Goal: Task Accomplishment & Management: Manage account settings

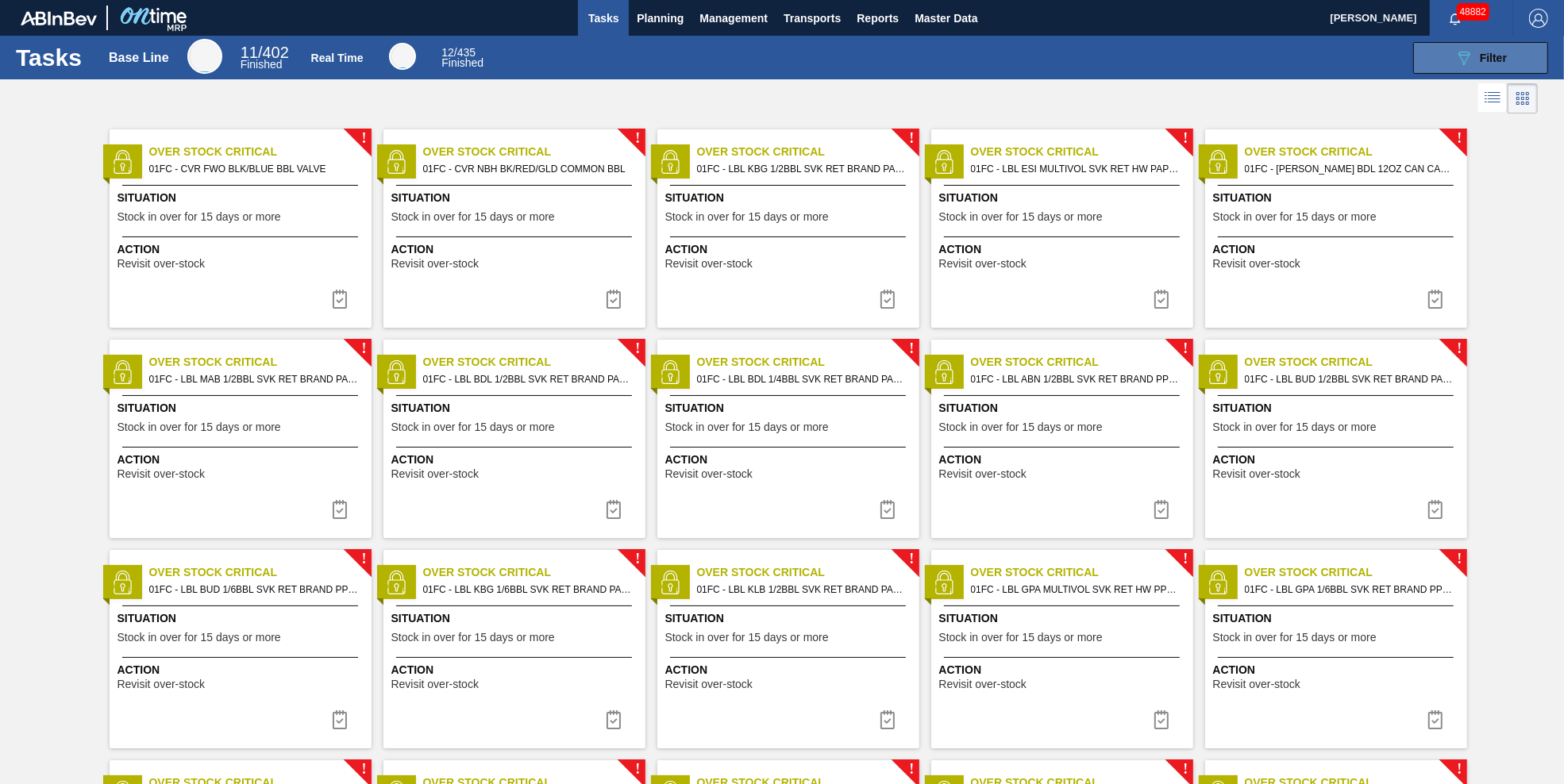
click at [1468, 61] on icon "089F7B8B-B2A5-4AFE-B5C0-19BA573D28AC" at bounding box center [1464, 57] width 19 height 19
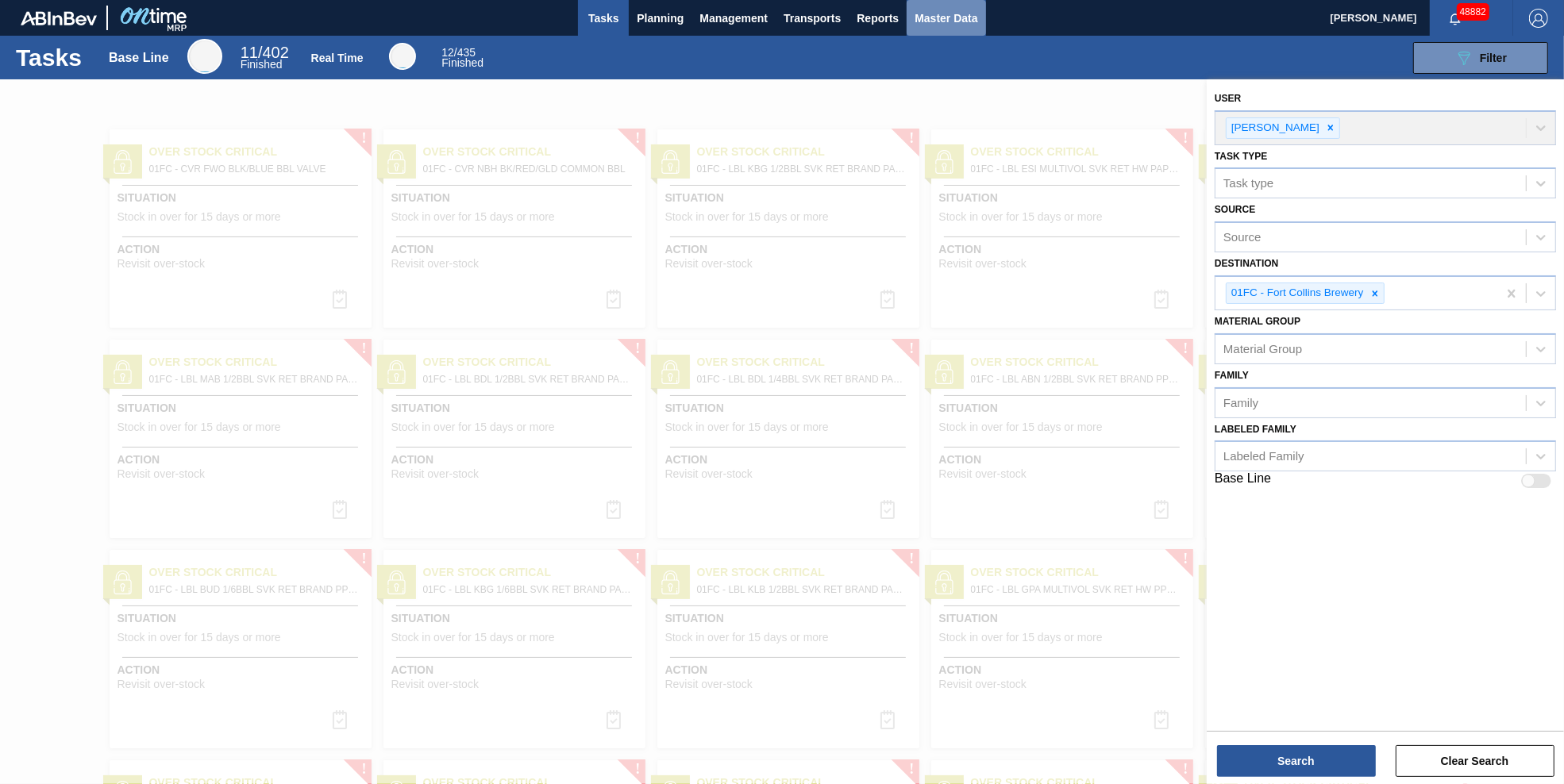
click at [955, 18] on span "Master Data" at bounding box center [946, 18] width 62 height 19
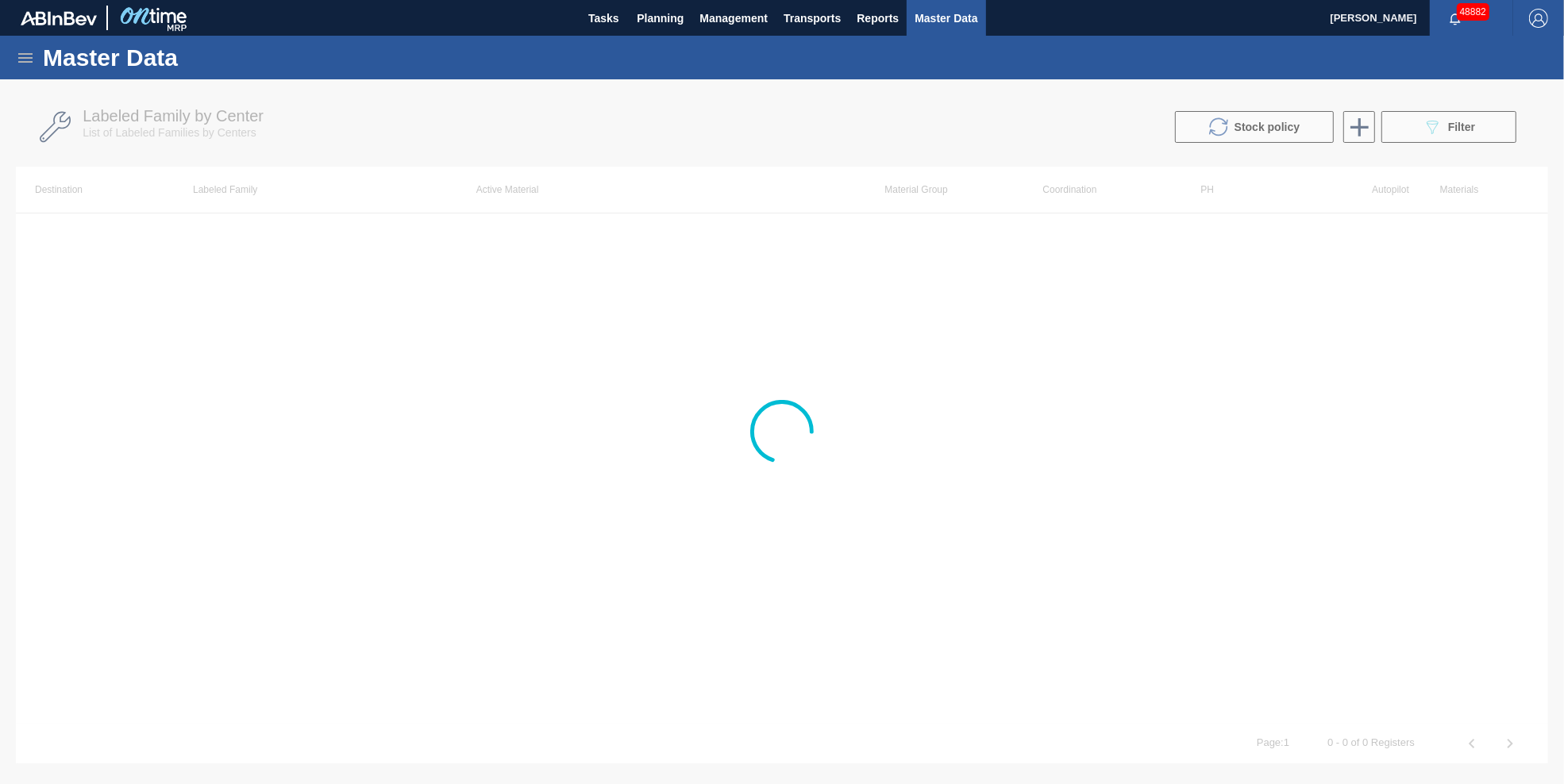
click at [22, 58] on icon at bounding box center [25, 57] width 19 height 19
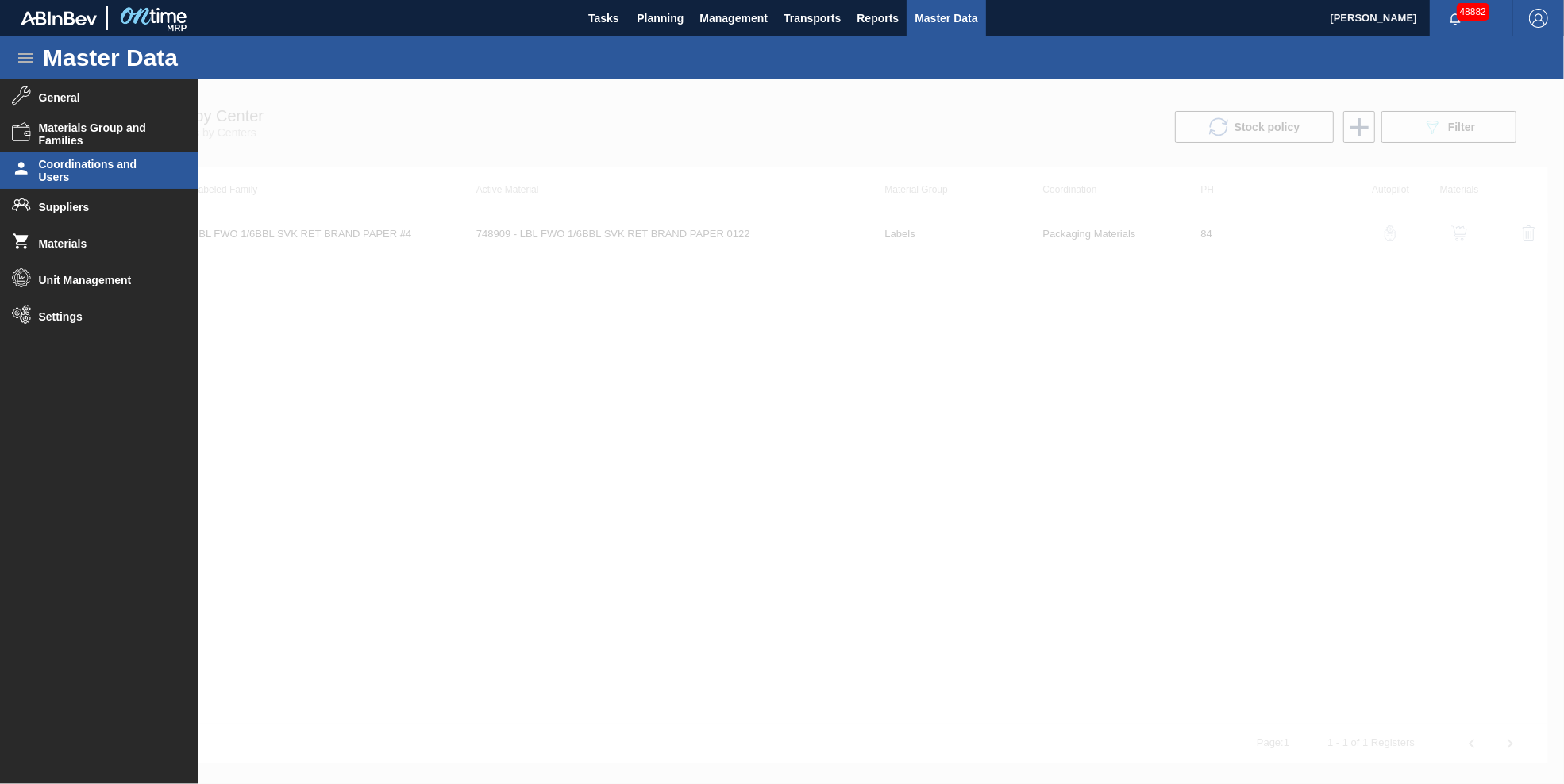
click at [110, 162] on span "Coordinations and Users" at bounding box center [104, 171] width 131 height 26
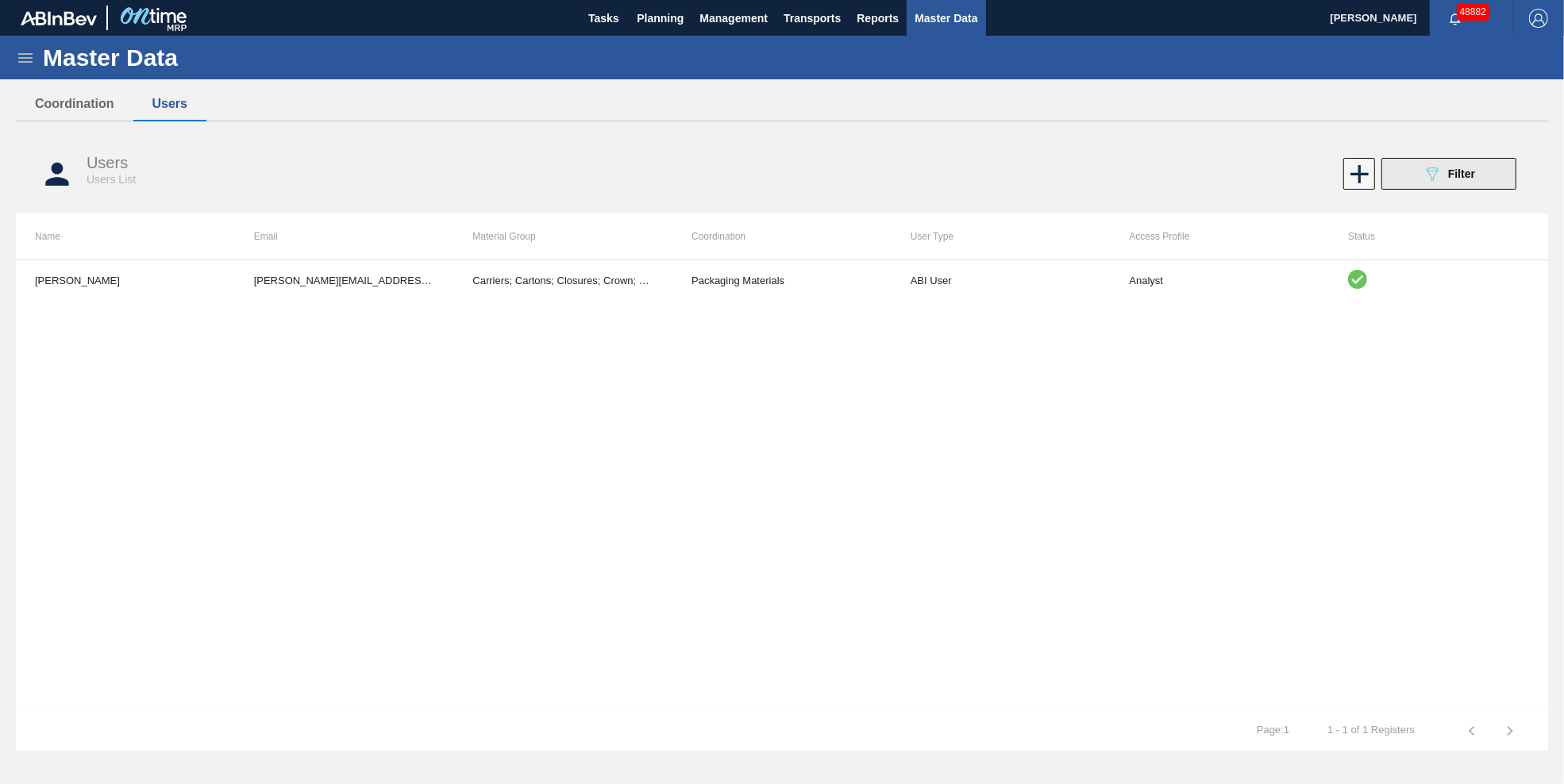
click at [1459, 167] on span "Filter" at bounding box center [1461, 173] width 27 height 13
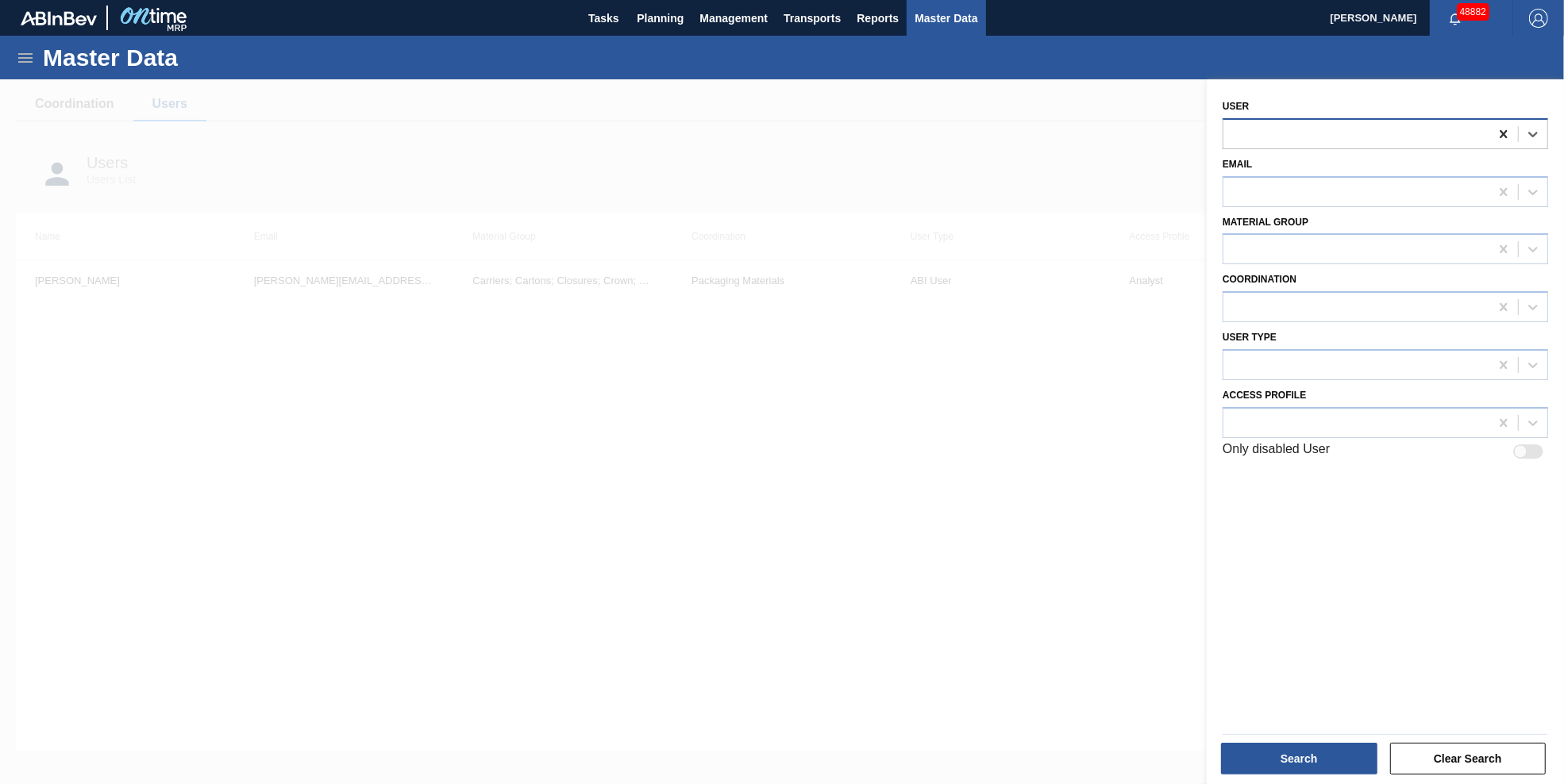
click at [1501, 132] on icon at bounding box center [1503, 134] width 7 height 8
type input "[PERSON_NAME]"
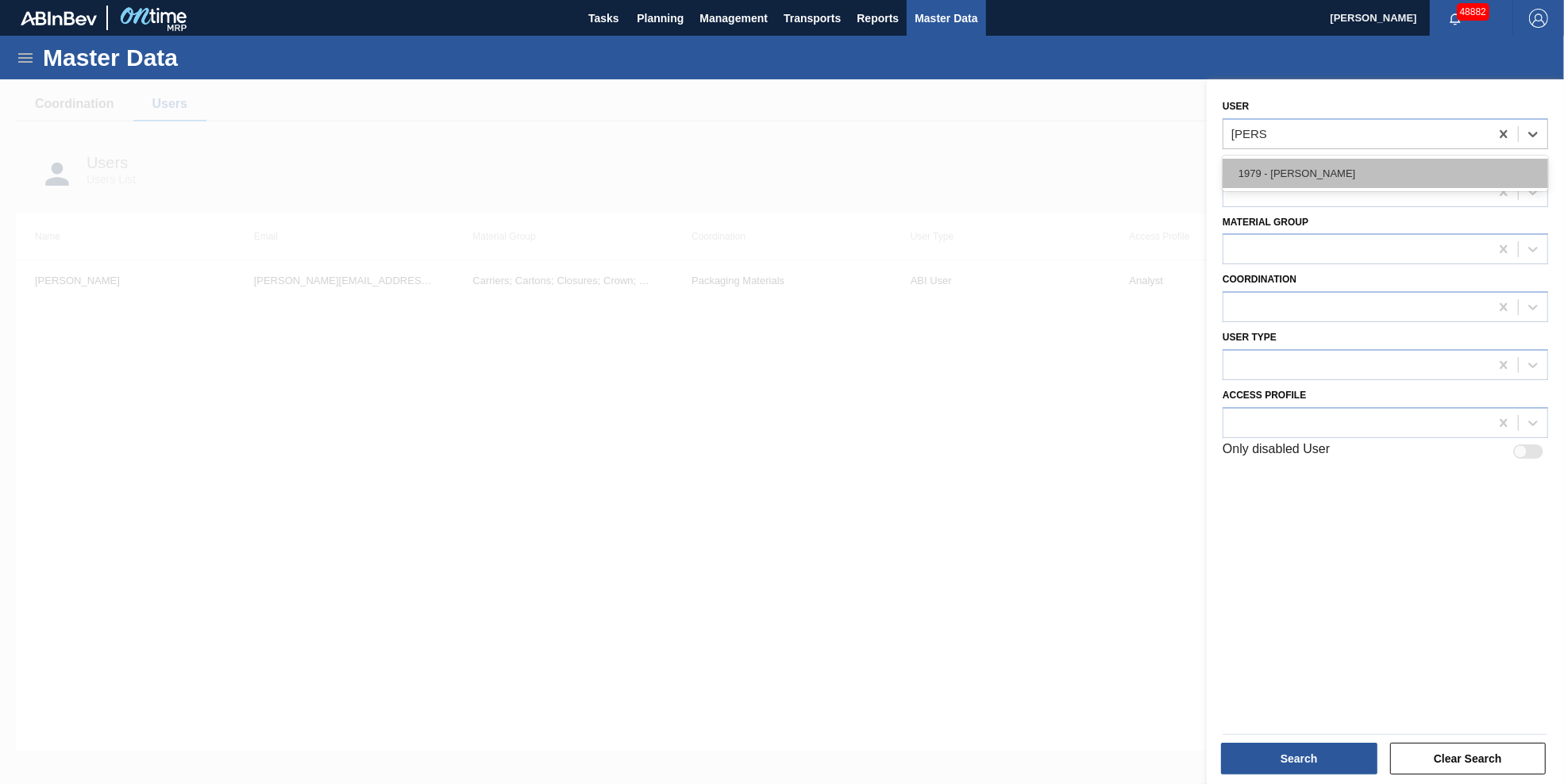
click at [1352, 161] on div "1979 - [PERSON_NAME]" at bounding box center [1386, 173] width 326 height 30
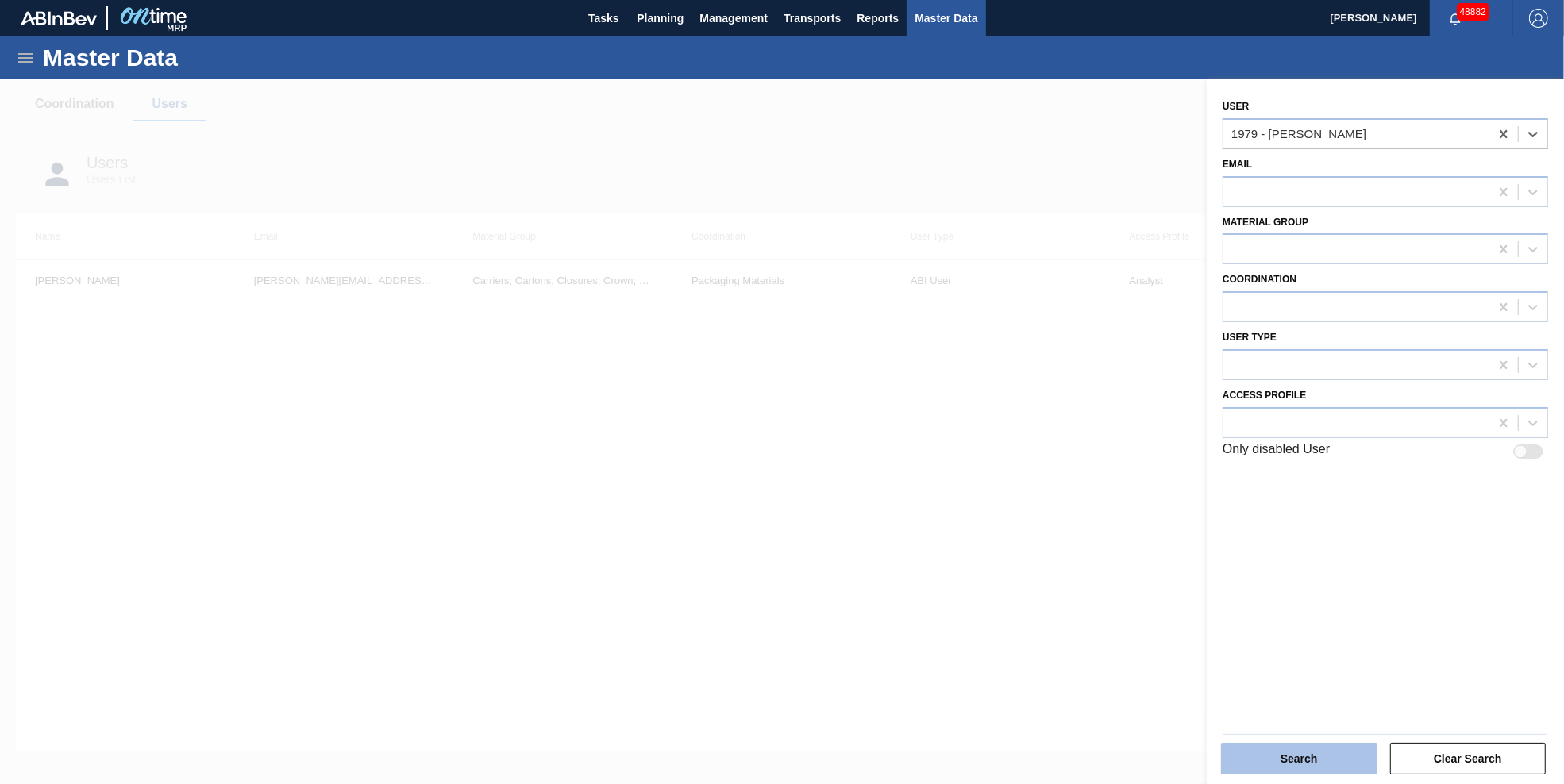
click at [1307, 753] on button "Search" at bounding box center [1300, 758] width 156 height 32
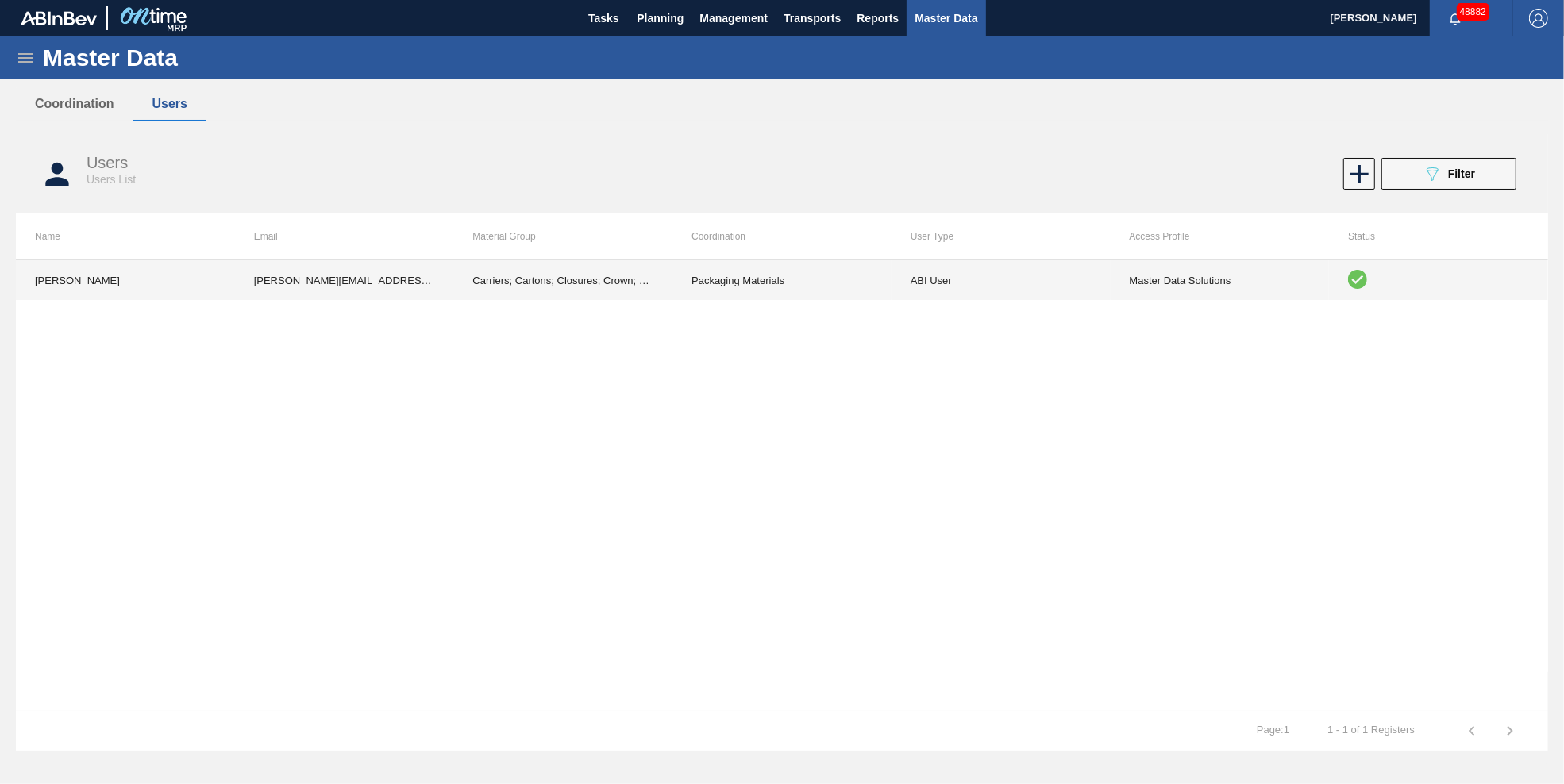
click at [584, 286] on td "Carriers; Cartons; Closures; Crown; Pads; Shrinkfilm; Suitcases; Stretchwrap; T…" at bounding box center [563, 280] width 219 height 40
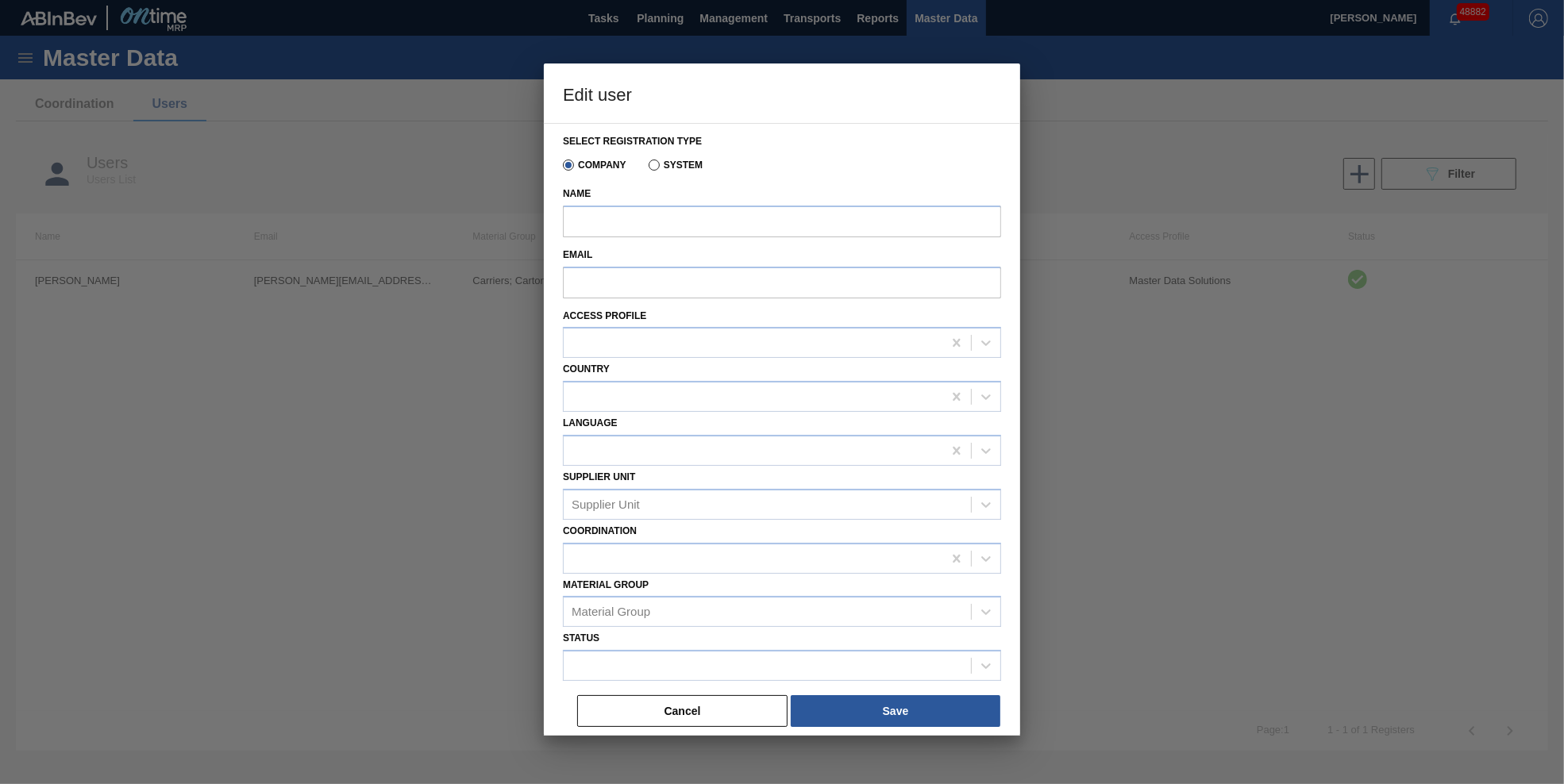
type input "[PERSON_NAME]"
type input "[PERSON_NAME][EMAIL_ADDRESS][PERSON_NAME][DOMAIN_NAME][PERSON_NAME]"
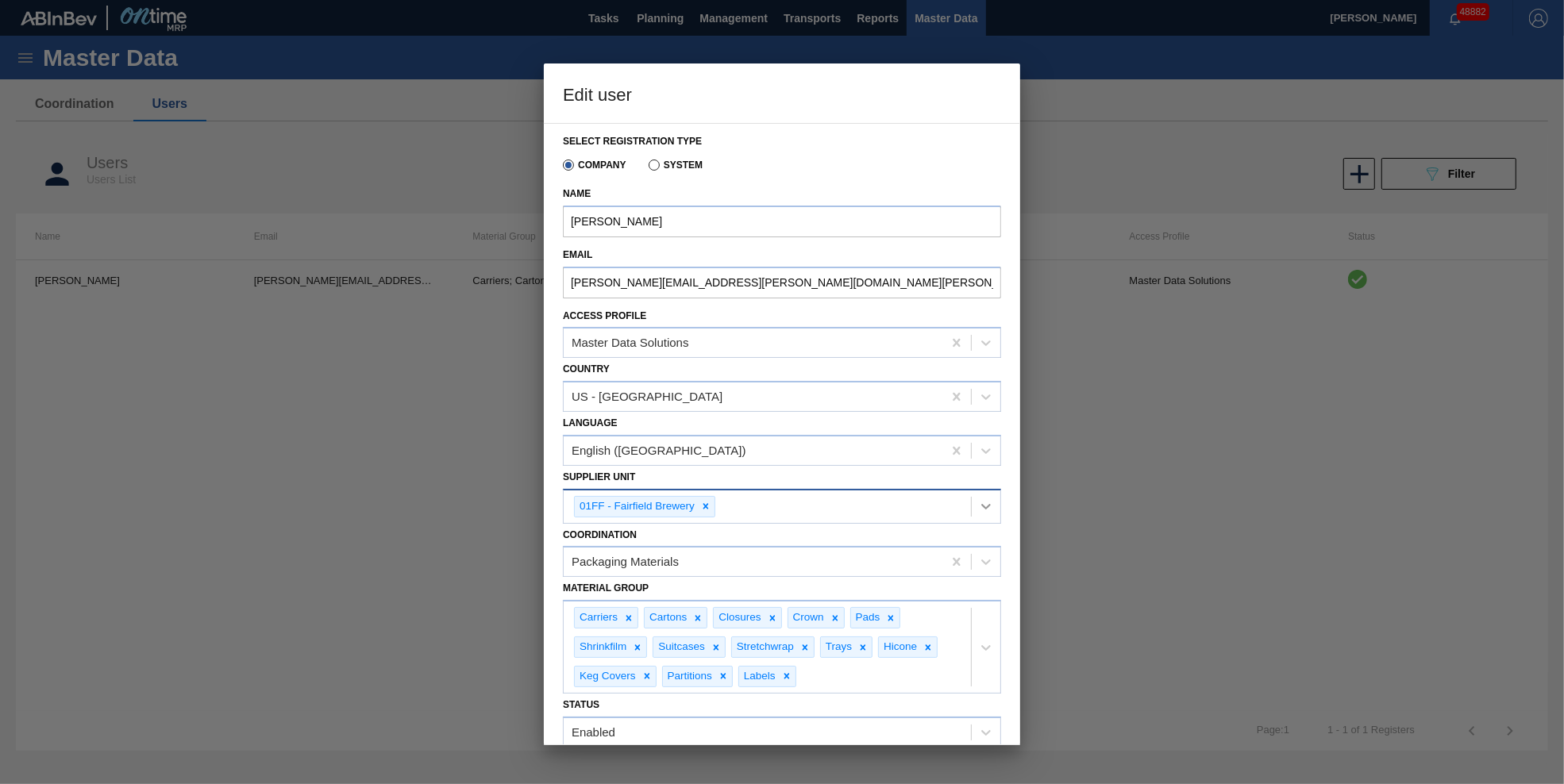
click at [987, 511] on icon at bounding box center [987, 506] width 16 height 16
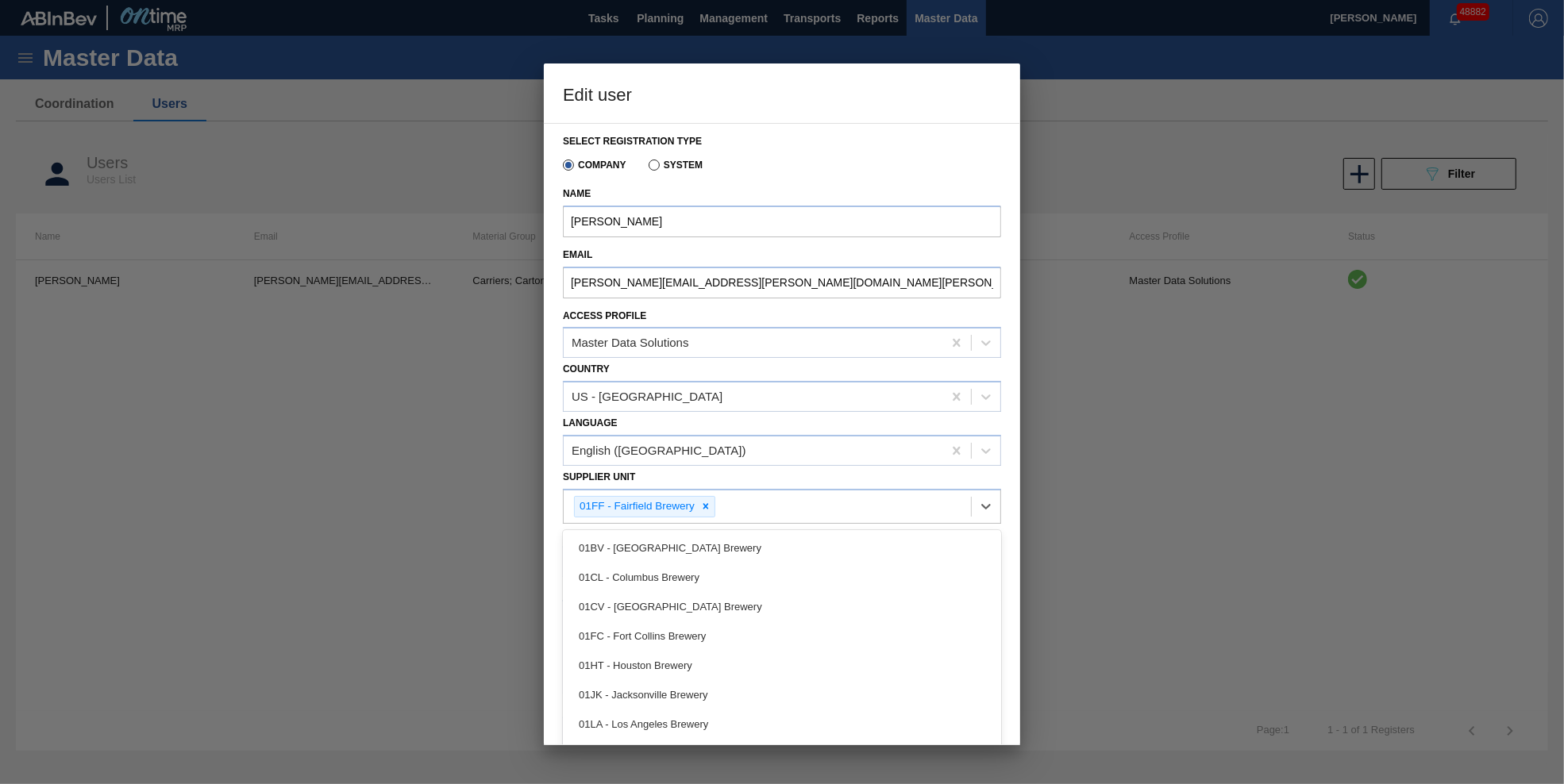
click at [691, 622] on div "01FC - Fort Collins Brewery" at bounding box center [782, 637] width 439 height 30
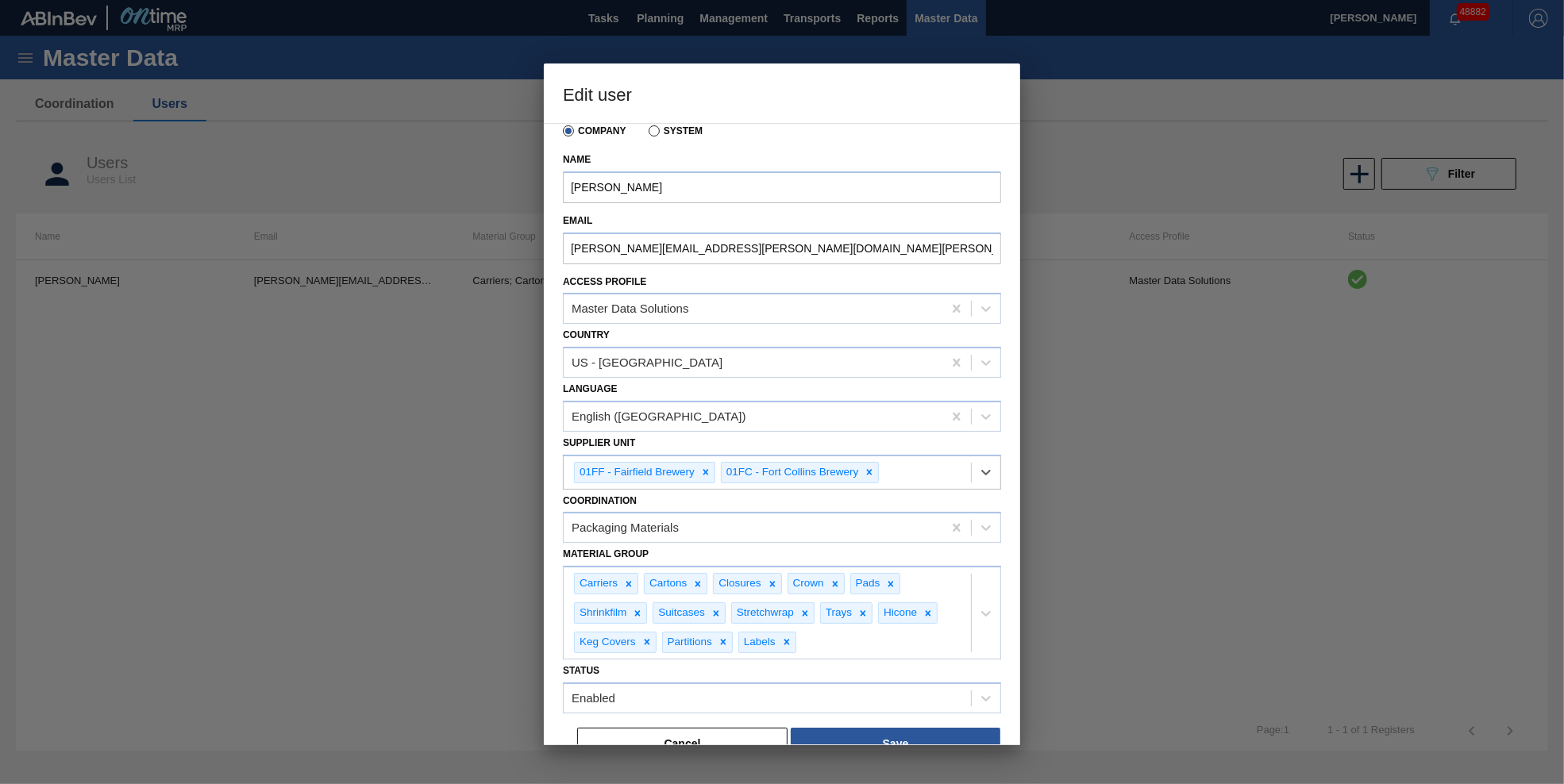
scroll to position [50, 0]
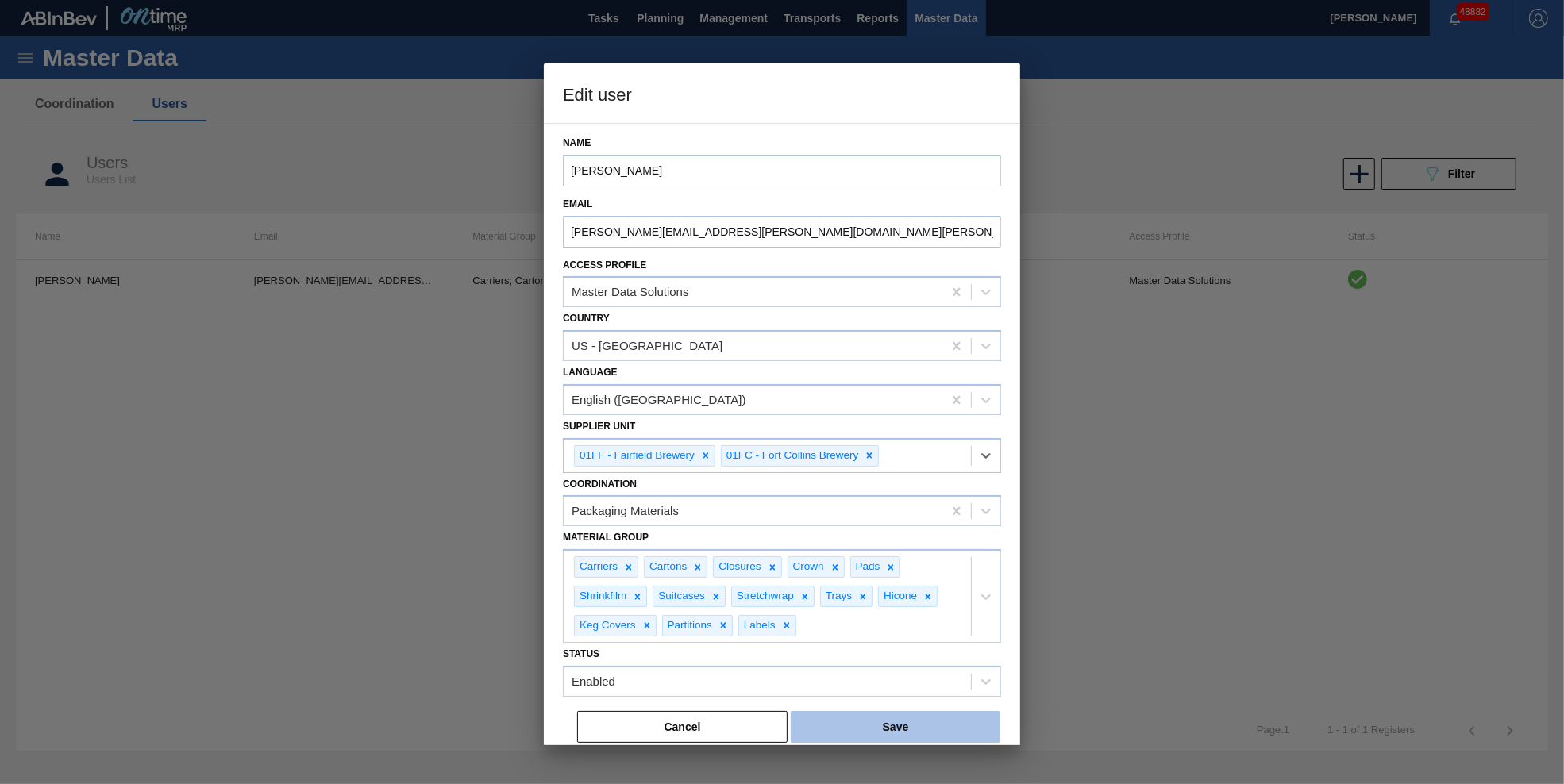
click at [927, 719] on button "Save" at bounding box center [896, 727] width 210 height 32
